Goal: Complete application form

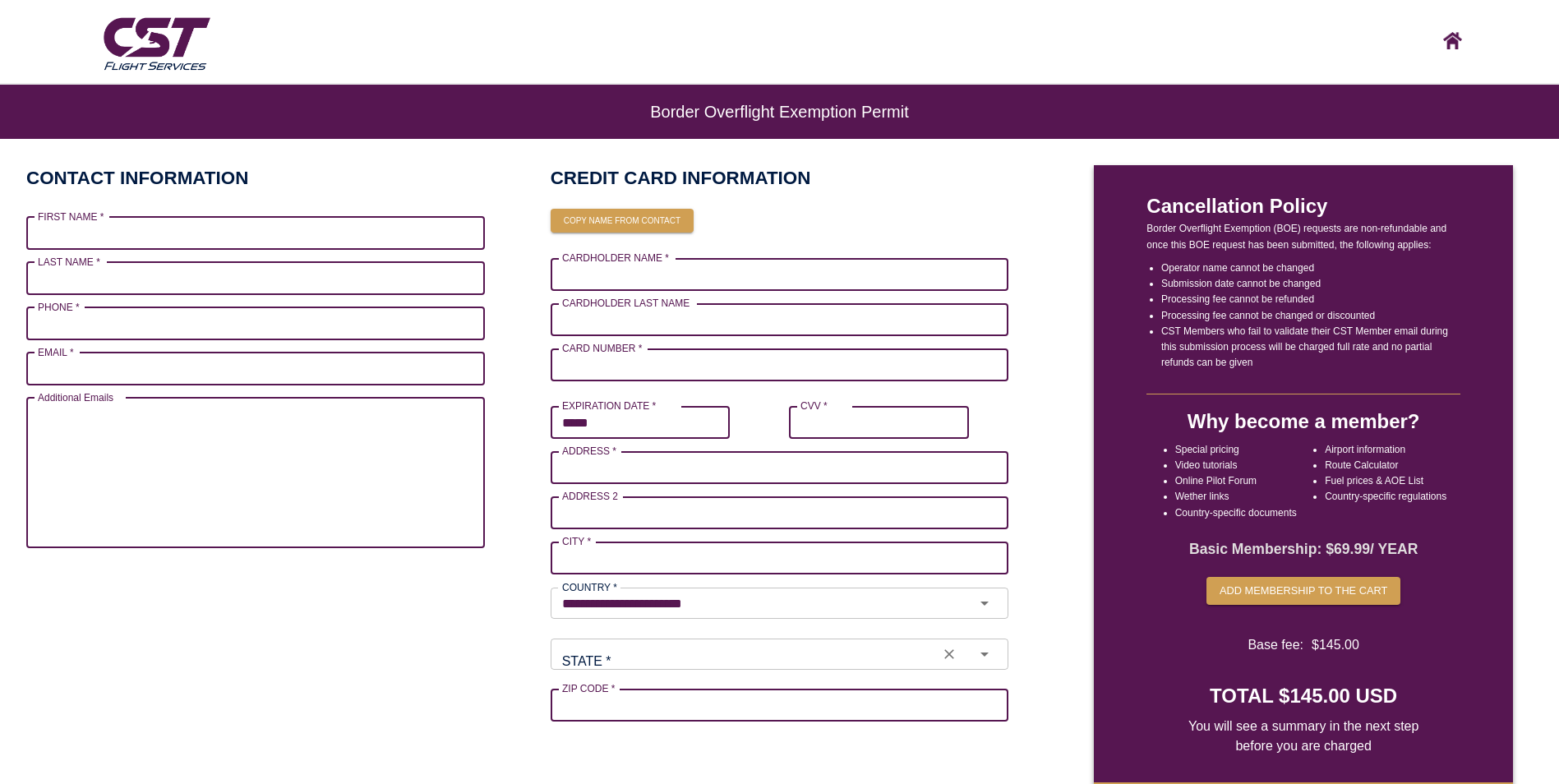
scroll to position [59, 0]
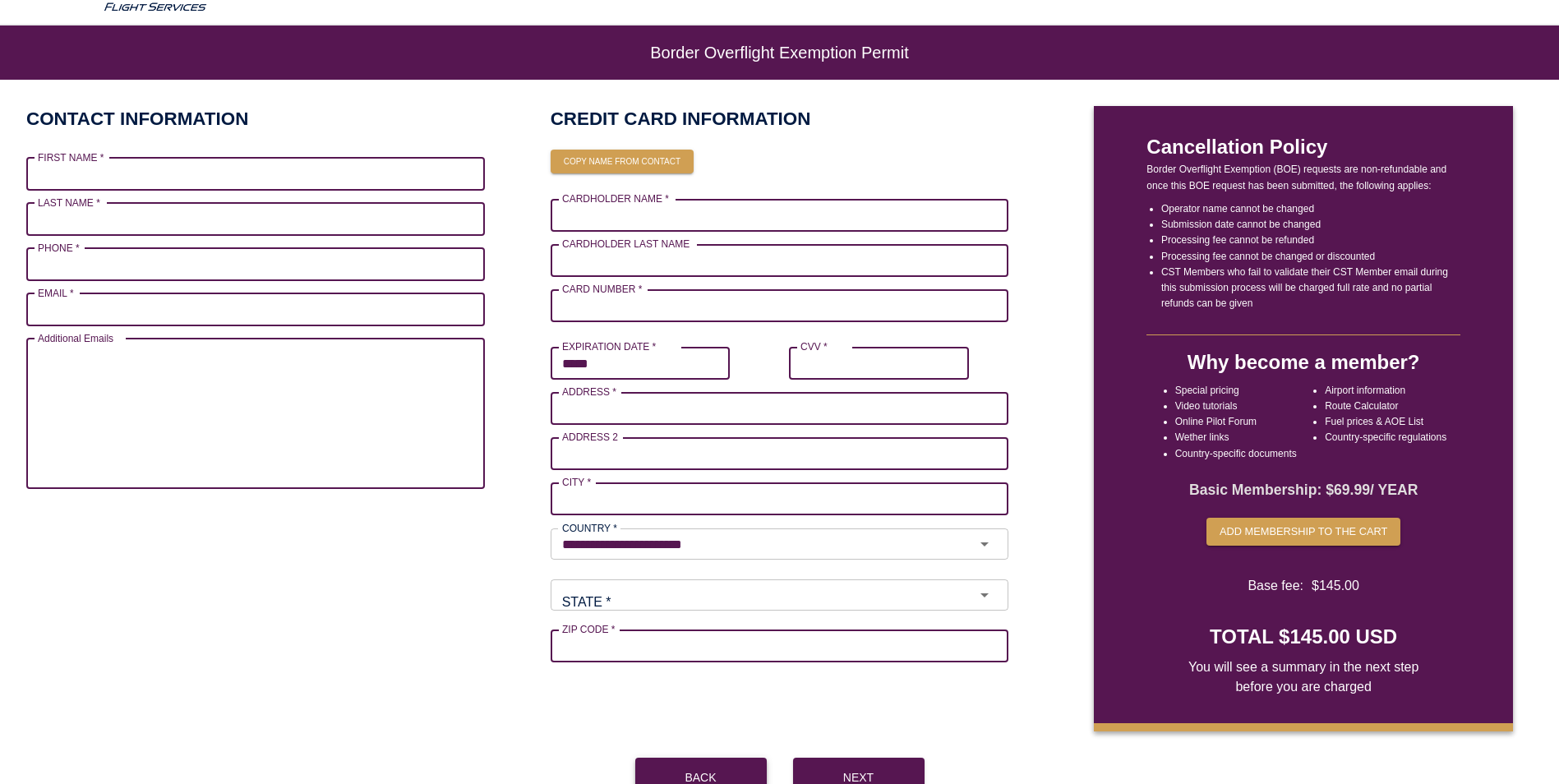
click at [695, 769] on button "Back" at bounding box center [701, 777] width 132 height 40
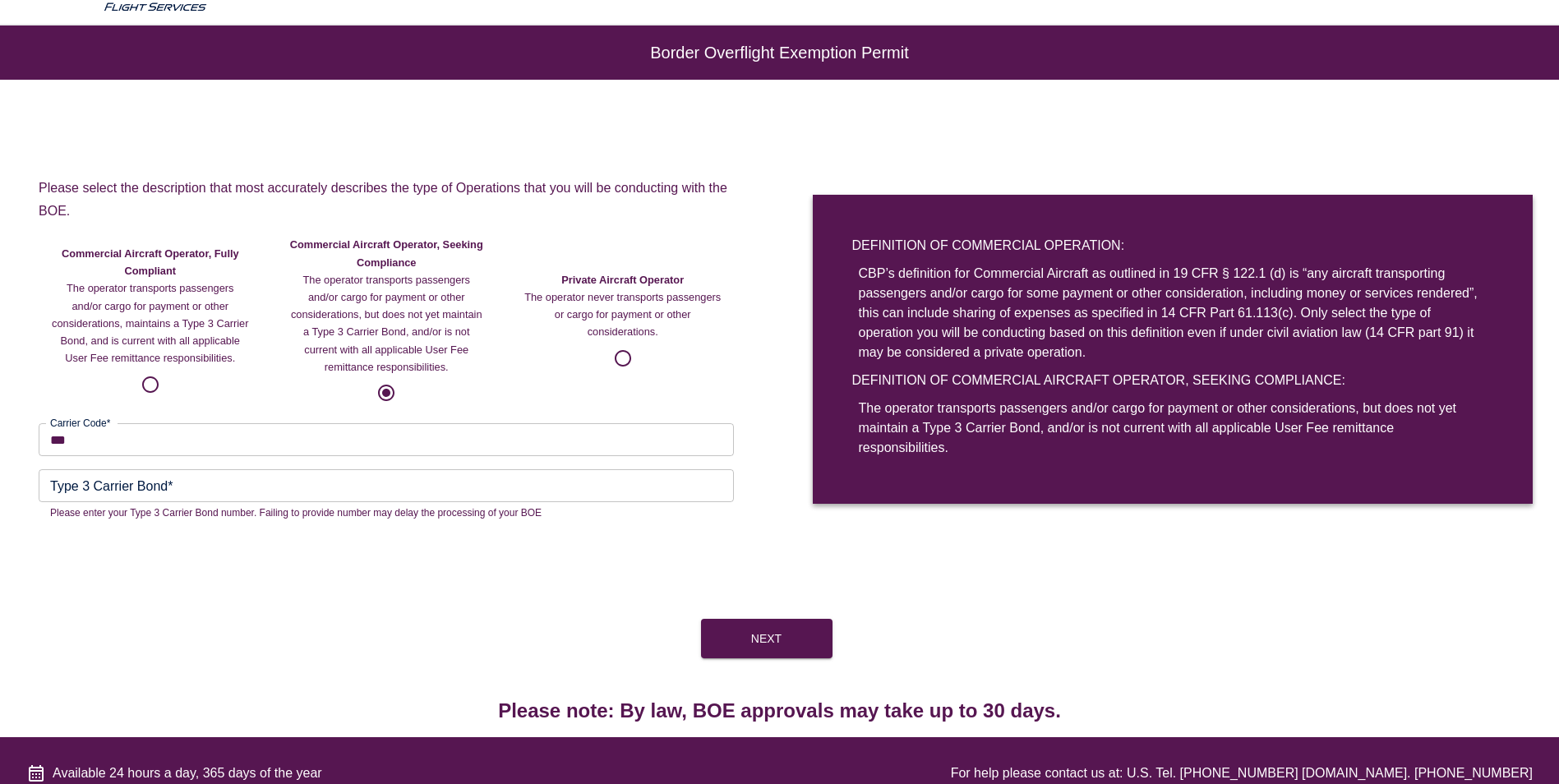
scroll to position [85, 0]
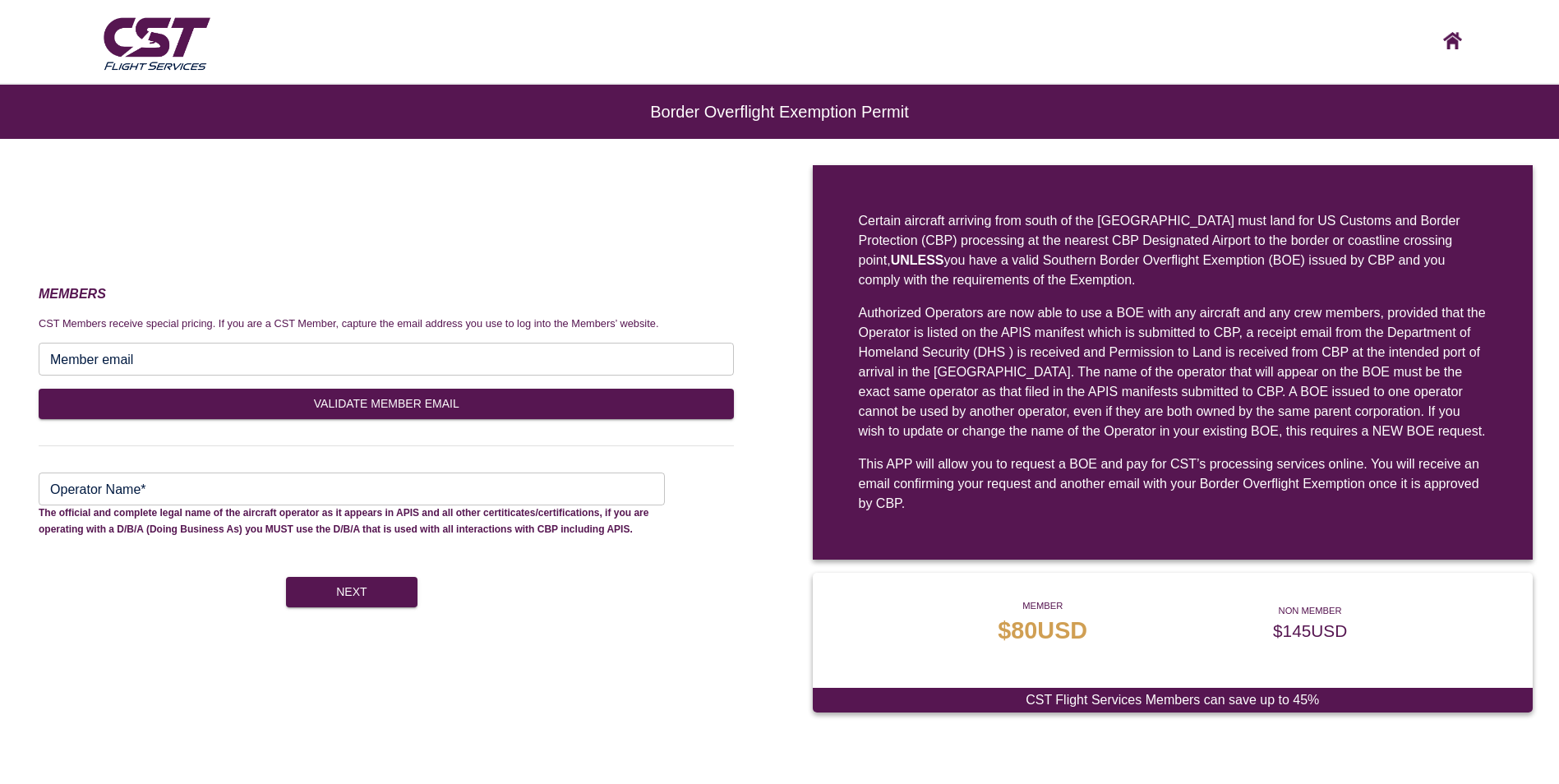
click at [250, 488] on input "Operator Name*" at bounding box center [352, 489] width 626 height 33
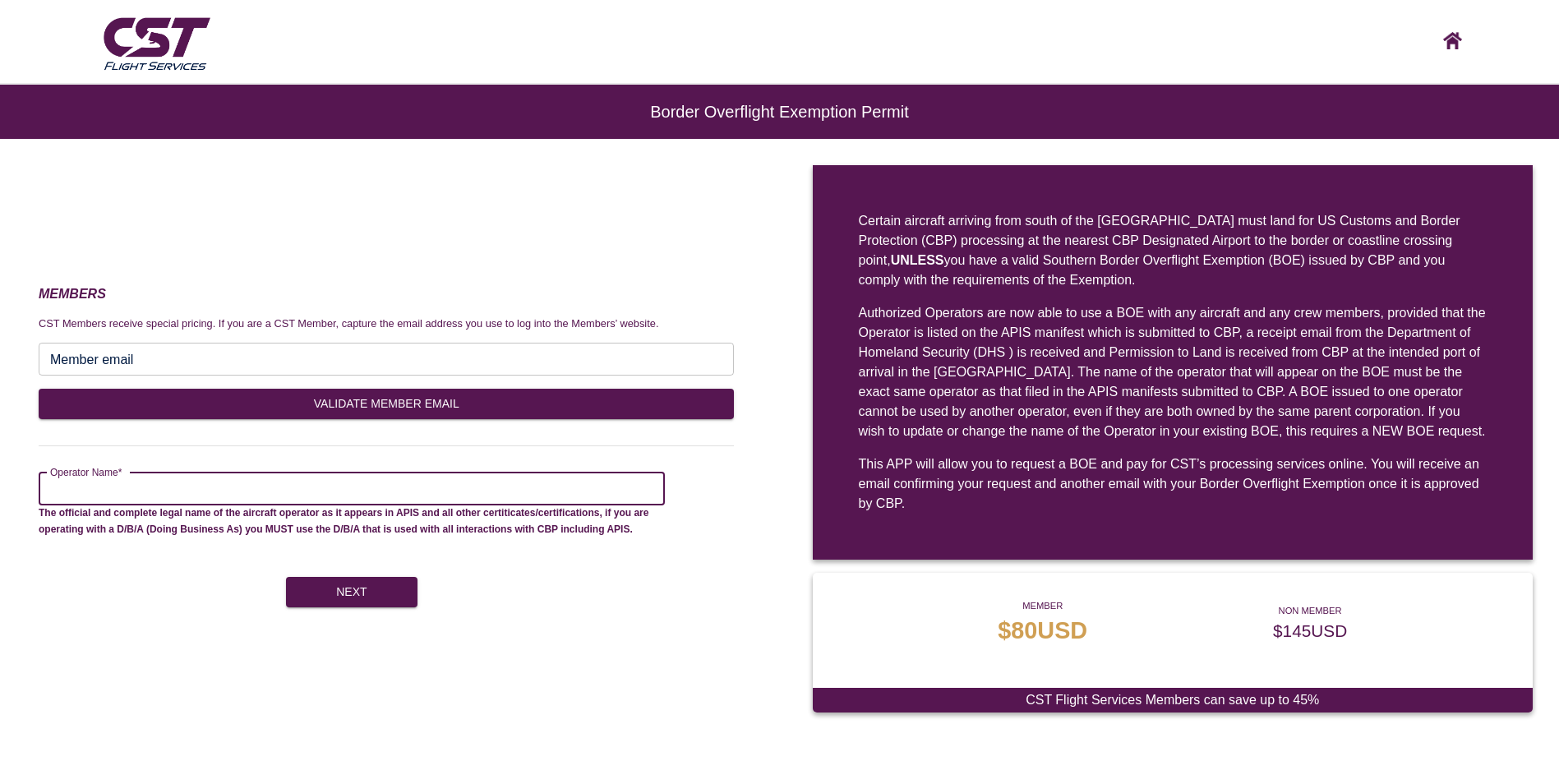
click at [236, 485] on input "Operator Name*" at bounding box center [352, 489] width 626 height 33
type input "**********"
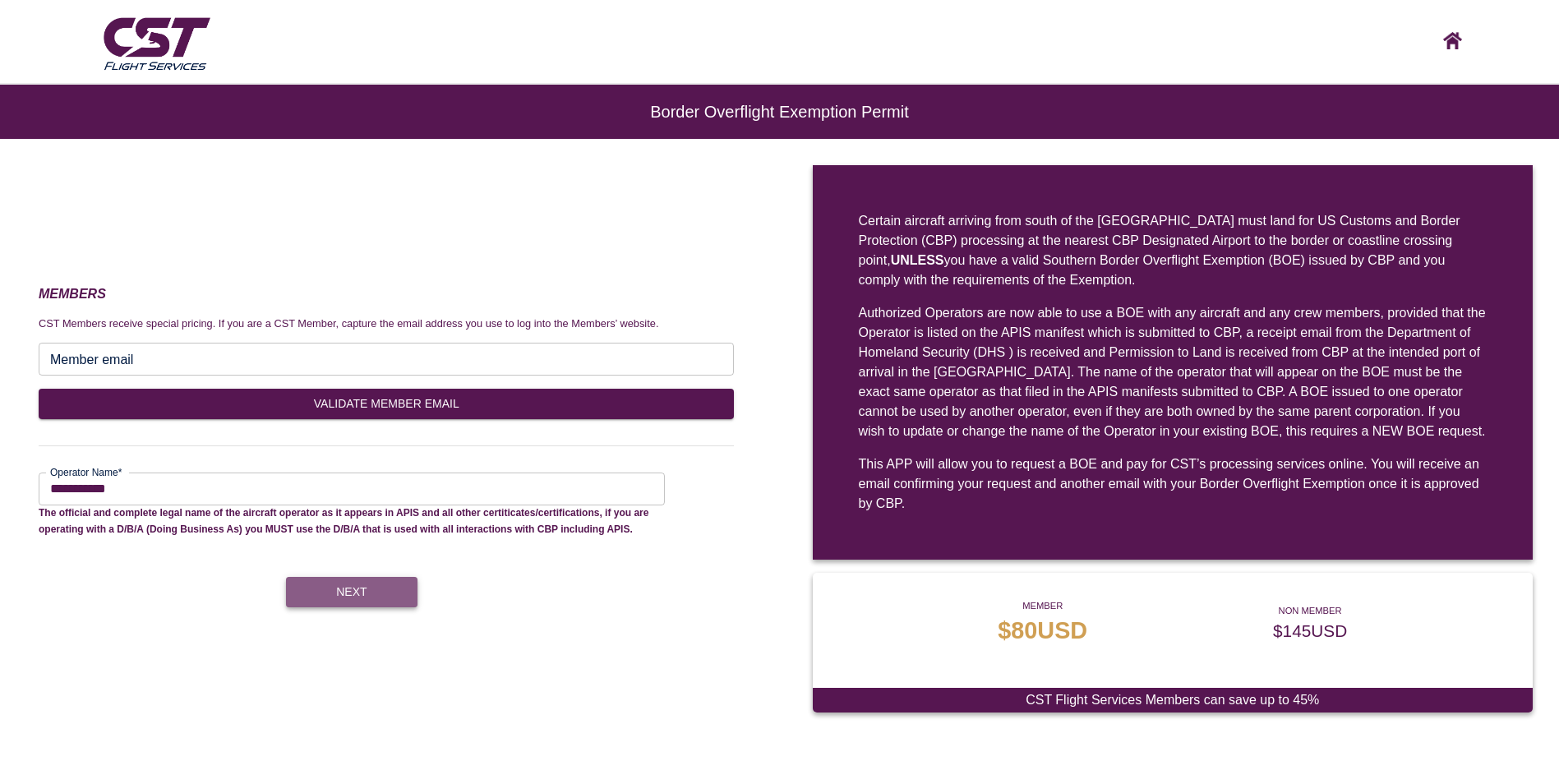
click at [338, 583] on button "Next" at bounding box center [352, 591] width 132 height 30
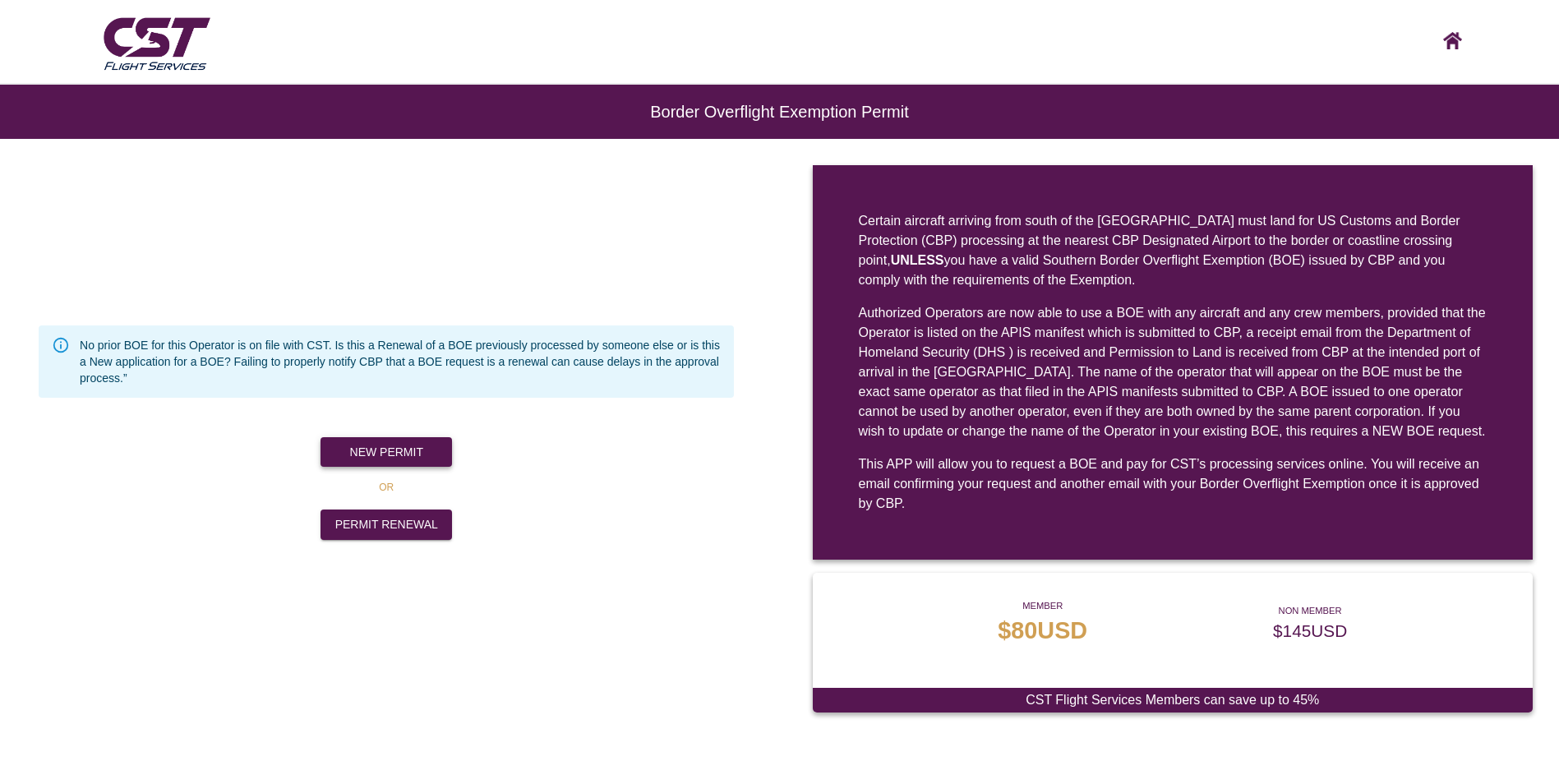
click at [380, 437] on button "New Permit" at bounding box center [386, 452] width 132 height 30
